Goal: Check status: Check status

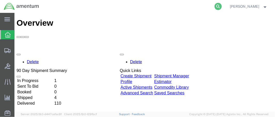
click at [222, 9] on icon at bounding box center [217, 6] width 7 height 7
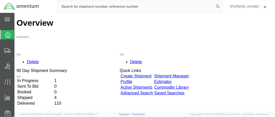
click at [69, 6] on input "search" at bounding box center [136, 6] width 157 height 12
paste input "DCO-25264-168442"
drag, startPoint x: 74, startPoint y: 7, endPoint x: 60, endPoint y: 8, distance: 13.9
click at [60, 7] on div "DCO-25264-168442" at bounding box center [132, 6] width 179 height 13
type input "DCO-25264-168442"
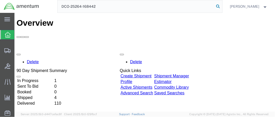
drag, startPoint x: 223, startPoint y: 6, endPoint x: 209, endPoint y: 2, distance: 14.9
click at [222, 6] on icon at bounding box center [217, 6] width 7 height 7
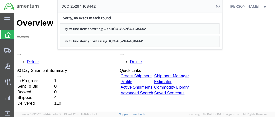
click at [205, 8] on input "DCO-25264-168442" at bounding box center [136, 6] width 157 height 12
click at [138, 9] on input "DCO-25264-168442" at bounding box center [136, 6] width 157 height 12
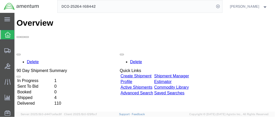
click at [127, 9] on input "DCO-25264-168442" at bounding box center [136, 6] width 157 height 12
click at [222, 5] on icon at bounding box center [217, 6] width 7 height 7
click at [222, 4] on icon at bounding box center [217, 6] width 7 height 7
click at [74, 7] on input "search" at bounding box center [136, 6] width 157 height 12
paste input "DCO-25264-168442"
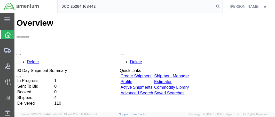
drag, startPoint x: 73, startPoint y: 6, endPoint x: 58, endPoint y: 7, distance: 15.5
click at [60, 7] on div "DCO-25264-168442" at bounding box center [132, 6] width 179 height 13
type input "DCO-25264-168442"
click at [222, 4] on icon at bounding box center [217, 6] width 7 height 7
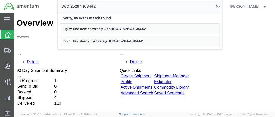
click at [190, 8] on input "DCO-25264-168442" at bounding box center [136, 6] width 157 height 12
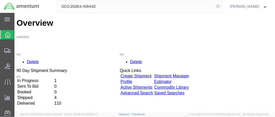
click at [222, 7] on icon at bounding box center [217, 6] width 7 height 7
click at [221, 5] on icon at bounding box center [217, 6] width 7 height 7
click at [76, 8] on input "search" at bounding box center [136, 6] width 157 height 12
paste input "DCO-25264-168442"
drag, startPoint x: 73, startPoint y: 7, endPoint x: 44, endPoint y: 9, distance: 28.7
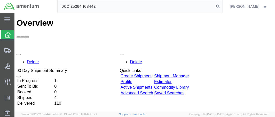
click at [47, 8] on div "DCO-25264-168442" at bounding box center [132, 6] width 179 height 13
type input "DCO-25264-168442"
click at [222, 7] on icon at bounding box center [217, 6] width 7 height 7
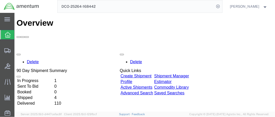
click at [214, 6] on input "DCO-25264-168442" at bounding box center [136, 6] width 157 height 12
click at [222, 7] on icon at bounding box center [217, 6] width 7 height 7
click at [115, 6] on input "search" at bounding box center [136, 6] width 157 height 12
paste input "DCO-25264-168442"
click at [222, 5] on icon at bounding box center [217, 6] width 7 height 7
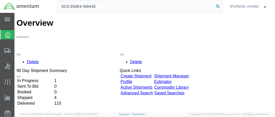
type input "DCO-25264-168442"
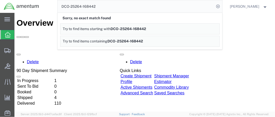
drag, startPoint x: 110, startPoint y: 5, endPoint x: 46, endPoint y: 6, distance: 64.0
click at [46, 6] on div "DCO-25264-168442 Sorry, no exact match found Try to find items starting with DC…" at bounding box center [132, 6] width 179 height 13
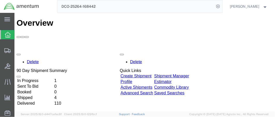
click at [200, 6] on input "DCO-25264-168442" at bounding box center [136, 6] width 157 height 12
click at [222, 6] on icon at bounding box center [217, 6] width 7 height 7
click at [222, 4] on icon at bounding box center [217, 6] width 7 height 7
paste input "DCO-25264-168442"
type input "DCO-25264-168442"
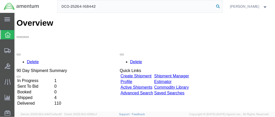
click at [222, 7] on icon at bounding box center [217, 6] width 7 height 7
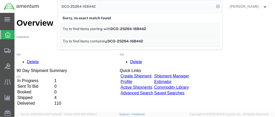
click at [167, 7] on input "DCO-25264-168442" at bounding box center [136, 6] width 157 height 12
click at [222, 7] on icon at bounding box center [217, 6] width 7 height 7
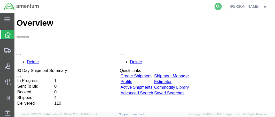
click at [222, 8] on icon at bounding box center [217, 6] width 7 height 7
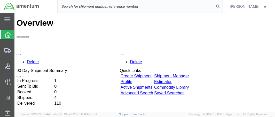
paste input "DCO-25264-168442"
type input "DCO-25264-168442"
click at [222, 6] on icon at bounding box center [217, 6] width 7 height 7
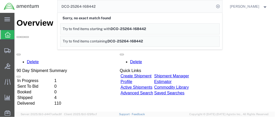
drag, startPoint x: 128, startPoint y: 6, endPoint x: 65, endPoint y: 10, distance: 63.3
click at [44, 7] on div "DCO-25264-168442 Sorry, no exact match found Try to find items starting with DC…" at bounding box center [132, 6] width 179 height 13
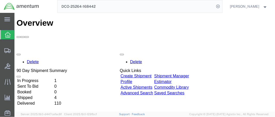
click at [198, 6] on input "DCO-25264-168442" at bounding box center [136, 6] width 157 height 12
click at [221, 7] on icon at bounding box center [217, 6] width 7 height 7
click at [222, 6] on icon at bounding box center [217, 6] width 7 height 7
paste input "DCO-25264-168442"
type input "DCO-25264-168442"
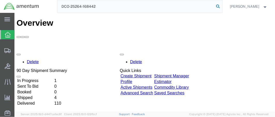
click at [222, 5] on icon at bounding box center [217, 6] width 7 height 7
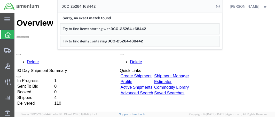
drag, startPoint x: 111, startPoint y: 8, endPoint x: 66, endPoint y: 5, distance: 45.0
click at [66, 5] on input "DCO-25264-168442" at bounding box center [136, 6] width 157 height 12
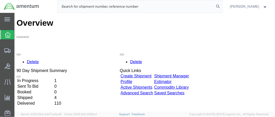
paste input "DCO-25264-168442"
type input "DCO-25264-168442"
click at [222, 6] on icon at bounding box center [217, 6] width 7 height 7
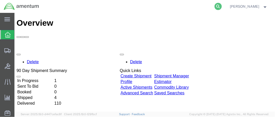
click at [222, 8] on icon at bounding box center [217, 6] width 7 height 7
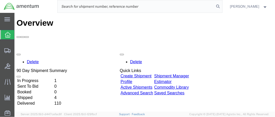
paste input "DCO-25264-168442"
type input "DCO-25264-168442"
click at [222, 7] on icon at bounding box center [217, 6] width 7 height 7
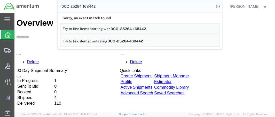
click at [146, 8] on input "DCO-25264-168442" at bounding box center [136, 6] width 157 height 12
drag, startPoint x: 138, startPoint y: 9, endPoint x: 34, endPoint y: 12, distance: 103.8
click at [33, 12] on nav "DCO-25264-168442 Sorry, no exact match found Try to find items starting with DC…" at bounding box center [139, 6] width 271 height 13
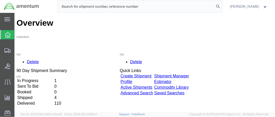
click at [110, 9] on input "search" at bounding box center [136, 6] width 157 height 12
paste input "DCO-25264-168442"
type input "DCO-25264-168442"
click at [222, 6] on icon at bounding box center [217, 6] width 7 height 7
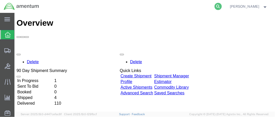
click at [221, 4] on icon at bounding box center [217, 6] width 7 height 7
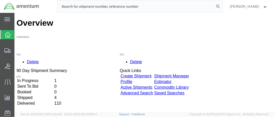
paste input "DCO-25264-168442"
type input "DCO-25264-168442"
click at [221, 4] on icon at bounding box center [217, 6] width 7 height 7
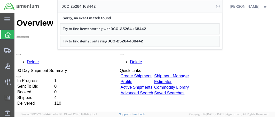
click at [222, 7] on icon at bounding box center [217, 6] width 7 height 7
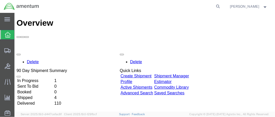
click at [222, 7] on icon at bounding box center [217, 6] width 7 height 7
click at [107, 7] on input "search" at bounding box center [136, 6] width 157 height 12
paste input "DCO-25264-168442"
type input "DCO-25264-168442"
click at [222, 7] on icon at bounding box center [217, 6] width 7 height 7
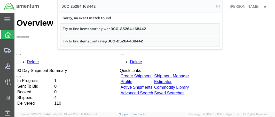
click at [222, 6] on icon at bounding box center [217, 6] width 7 height 7
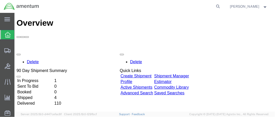
click at [222, 6] on icon at bounding box center [217, 6] width 7 height 7
click at [84, 7] on input "search" at bounding box center [136, 6] width 157 height 12
paste input "DCO-25264-168442"
type input "DCO-25264-168442"
click at [222, 6] on icon at bounding box center [217, 6] width 7 height 7
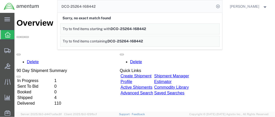
click at [118, 7] on input "DCO-25264-168442" at bounding box center [136, 6] width 157 height 12
click at [221, 5] on icon at bounding box center [217, 6] width 7 height 7
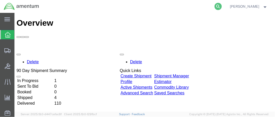
click at [222, 5] on icon at bounding box center [217, 6] width 7 height 7
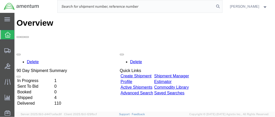
click at [90, 6] on input "search" at bounding box center [136, 6] width 157 height 12
paste input "DCO-25264-168442"
type input "DCO-25264-168442"
click at [222, 7] on icon at bounding box center [217, 6] width 7 height 7
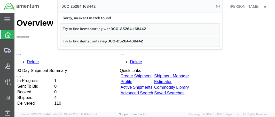
click at [222, 7] on icon at bounding box center [217, 6] width 7 height 7
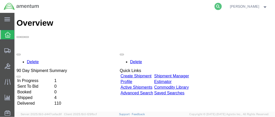
click at [222, 7] on icon at bounding box center [217, 6] width 7 height 7
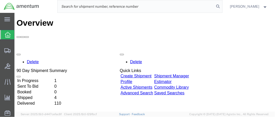
click at [121, 7] on input "search" at bounding box center [136, 6] width 157 height 12
paste input "DCO-25264-168442"
click at [222, 6] on icon at bounding box center [217, 6] width 7 height 7
type input "DCO-25264-168442"
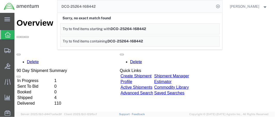
click at [222, 6] on icon at bounding box center [217, 6] width 7 height 7
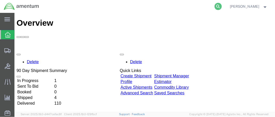
click at [222, 7] on icon at bounding box center [217, 6] width 7 height 7
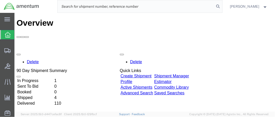
click at [84, 7] on input "search" at bounding box center [136, 6] width 157 height 12
paste input "DCO-25264-168442"
click at [220, 7] on icon at bounding box center [217, 6] width 7 height 7
type input "DCO-25264-168442"
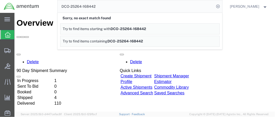
drag, startPoint x: 121, startPoint y: 8, endPoint x: 49, endPoint y: 9, distance: 71.2
click at [49, 9] on div "DCO-25264-168442 Sorry, no exact match found Try to find items starting with DC…" at bounding box center [132, 6] width 179 height 13
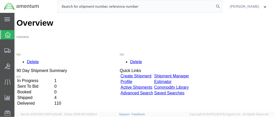
click at [81, 7] on input "search" at bounding box center [136, 6] width 157 height 12
paste input "DCO-25264-168442"
click at [222, 9] on icon at bounding box center [217, 6] width 7 height 7
type input "DCO-25264-168442"
drag, startPoint x: 113, startPoint y: 7, endPoint x: 61, endPoint y: 6, distance: 51.9
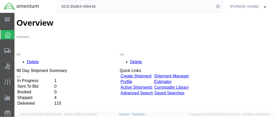
click at [61, 6] on div "DCO-25264-168442" at bounding box center [132, 6] width 179 height 13
paste input "DCO-25264-168442"
type input "DCO-25264-168442"
click at [43, 78] on td "In Progress" at bounding box center [35, 80] width 36 height 5
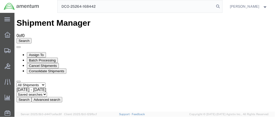
click at [31, 97] on button "Search" at bounding box center [23, 99] width 15 height 5
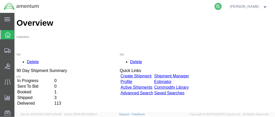
click at [221, 5] on icon at bounding box center [217, 6] width 7 height 7
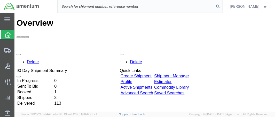
click at [67, 7] on input "search" at bounding box center [136, 6] width 157 height 12
paste input "DCO-25264-168442"
type input "DCO-25264-168442"
click at [222, 4] on icon at bounding box center [217, 6] width 7 height 7
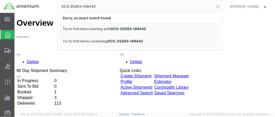
click at [222, 5] on icon at bounding box center [217, 6] width 7 height 7
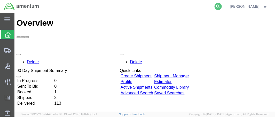
click at [222, 5] on icon at bounding box center [217, 6] width 7 height 7
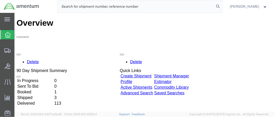
click at [69, 6] on input "search" at bounding box center [136, 6] width 157 height 12
paste input "DCO-25264-168442"
type input "DCO-25264-168442"
click at [222, 6] on icon at bounding box center [217, 6] width 7 height 7
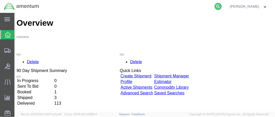
click at [222, 7] on icon at bounding box center [217, 6] width 7 height 7
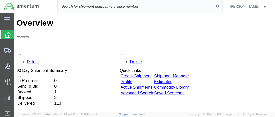
click at [77, 7] on input "search" at bounding box center [136, 6] width 157 height 12
paste input "DCO-25264-168442"
type input "DCO-25264-168442"
click at [222, 7] on icon at bounding box center [217, 6] width 7 height 7
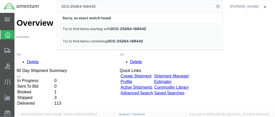
click at [32, 90] on td "Booked" at bounding box center [35, 92] width 36 height 5
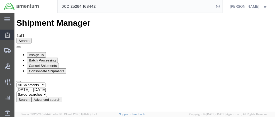
click at [7, 33] on icon at bounding box center [8, 35] width 6 height 6
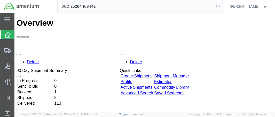
click at [222, 5] on icon at bounding box center [217, 6] width 7 height 7
click at [70, 7] on input "search" at bounding box center [136, 6] width 157 height 12
paste input "DCO-25264-168442"
type input "DCO-25264-168442"
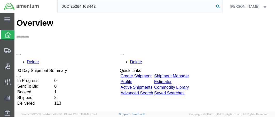
click at [221, 7] on icon at bounding box center [217, 6] width 7 height 7
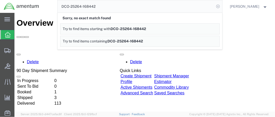
click at [221, 6] on icon at bounding box center [217, 6] width 7 height 7
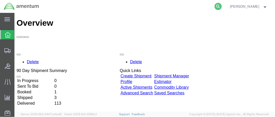
click at [222, 5] on icon at bounding box center [217, 6] width 7 height 7
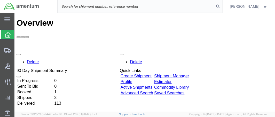
paste input "DCO-25264-168442"
type input "DCO-25264-168442"
click at [222, 6] on icon at bounding box center [217, 6] width 7 height 7
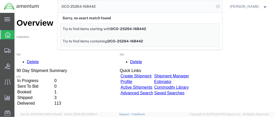
click at [222, 7] on icon at bounding box center [217, 6] width 7 height 7
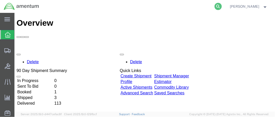
click at [222, 7] on icon at bounding box center [217, 6] width 7 height 7
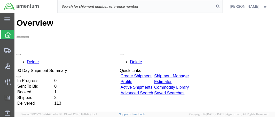
click at [76, 8] on input "search" at bounding box center [136, 6] width 157 height 12
paste input "DCO-25264-168442"
type input "DCO-25264-168442"
click at [222, 7] on icon at bounding box center [217, 6] width 7 height 7
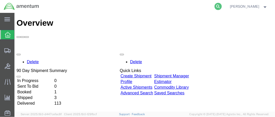
click at [220, 6] on icon at bounding box center [217, 6] width 7 height 7
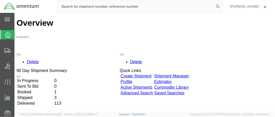
click at [111, 8] on input "search" at bounding box center [136, 6] width 157 height 12
paste input "DCO-25264-168442"
type input "DCO-25264-168442"
click at [222, 5] on icon at bounding box center [217, 6] width 7 height 7
